Goal: Task Accomplishment & Management: Use online tool/utility

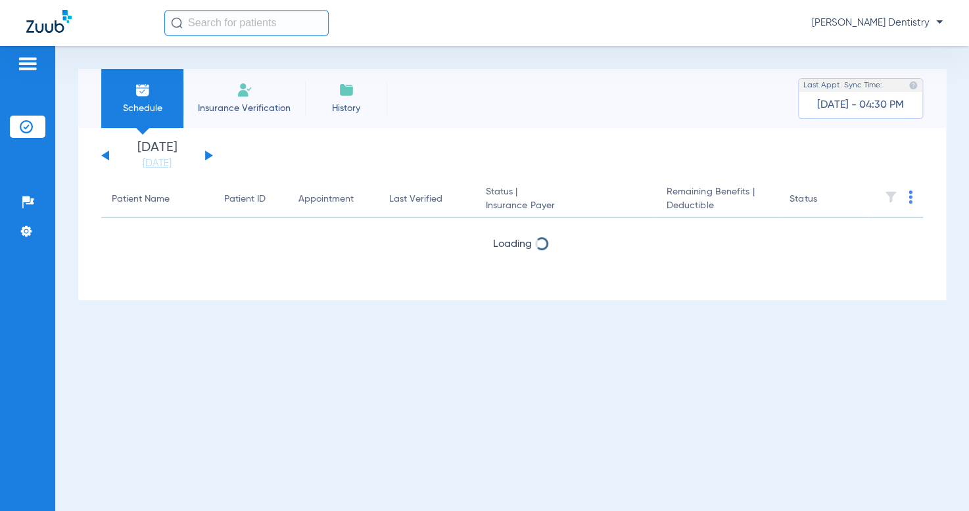
click at [205, 154] on button at bounding box center [209, 156] width 8 height 10
click at [206, 154] on button at bounding box center [209, 156] width 8 height 10
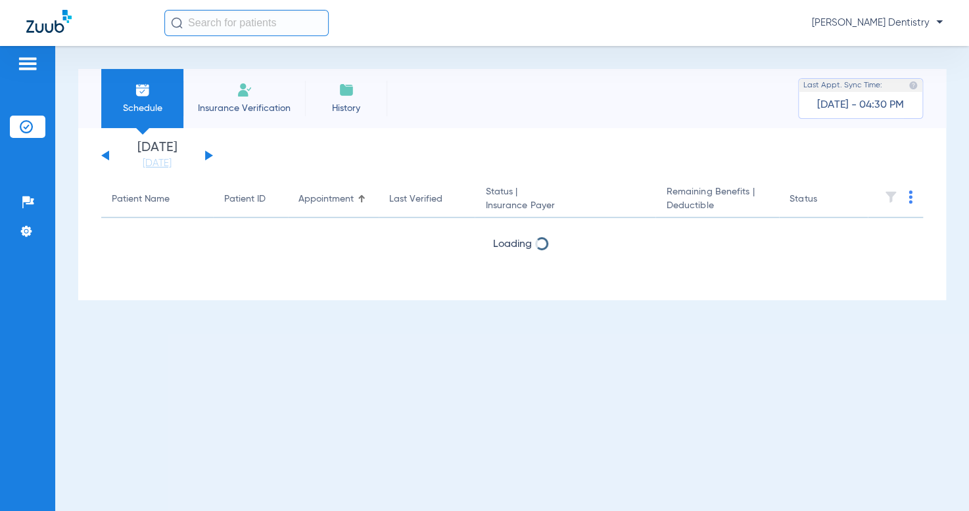
click at [206, 154] on button at bounding box center [209, 156] width 8 height 10
click at [911, 197] on img at bounding box center [911, 197] width 4 height 13
click at [868, 245] on span "Verify All" at bounding box center [861, 249] width 79 height 9
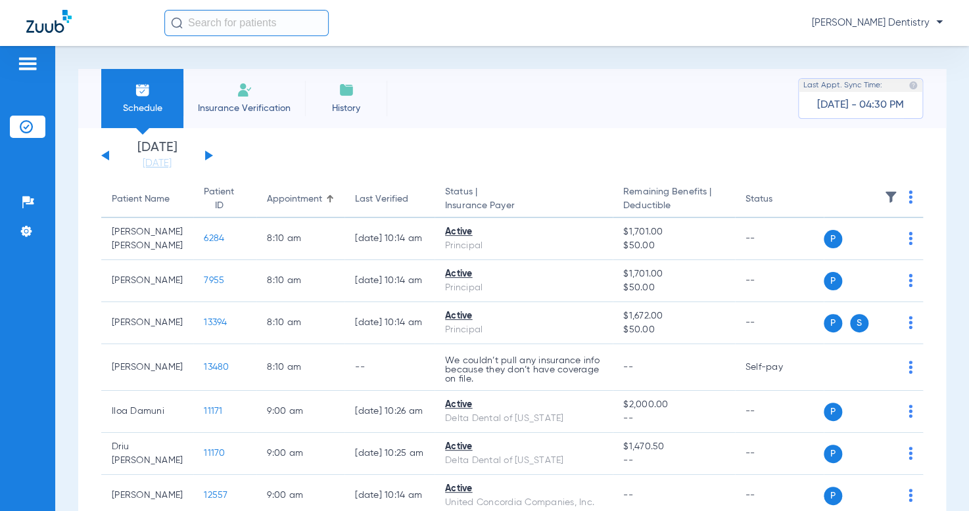
click at [909, 201] on img at bounding box center [911, 197] width 4 height 13
click at [865, 247] on span "Verify All" at bounding box center [850, 249] width 82 height 9
